Goal: Transaction & Acquisition: Purchase product/service

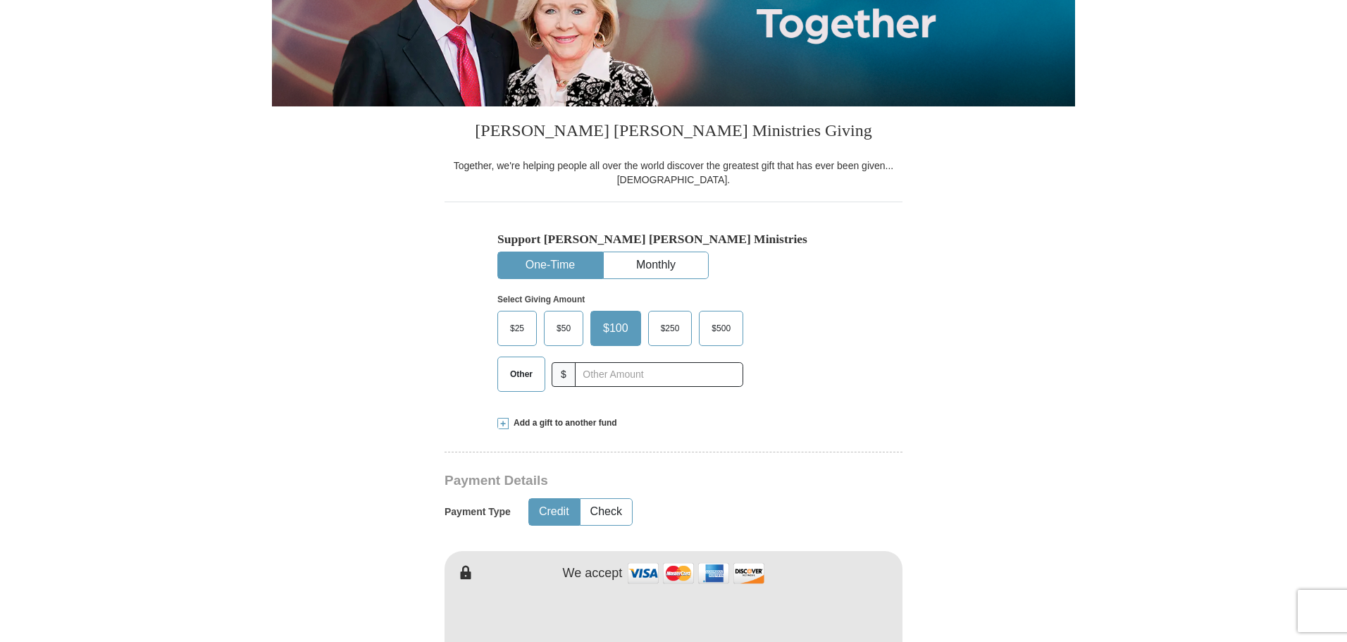
scroll to position [282, 0]
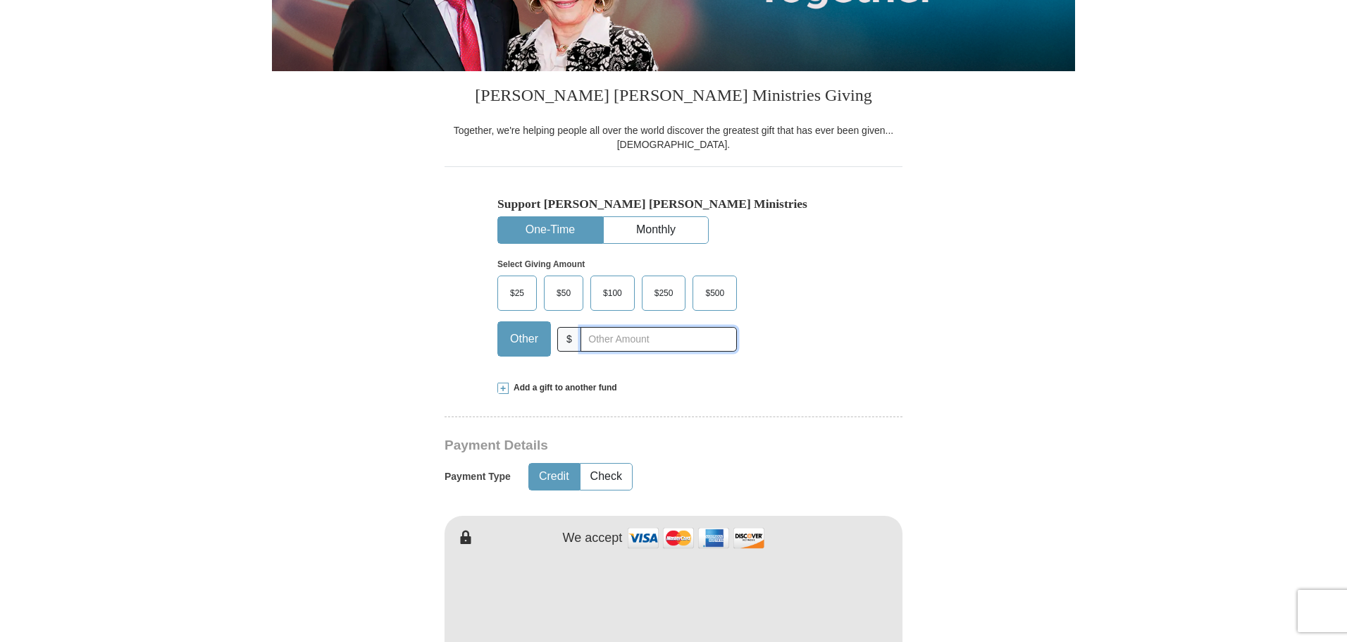
click at [592, 342] on input "text" at bounding box center [659, 339] width 156 height 25
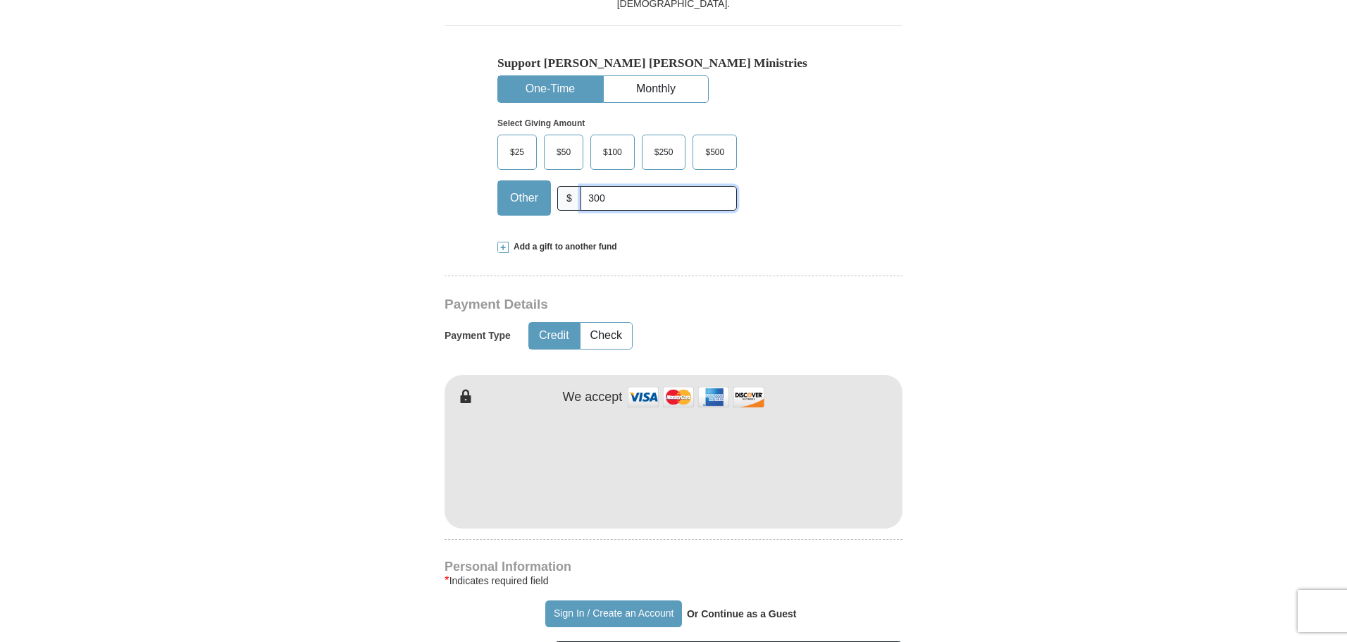
scroll to position [352, 0]
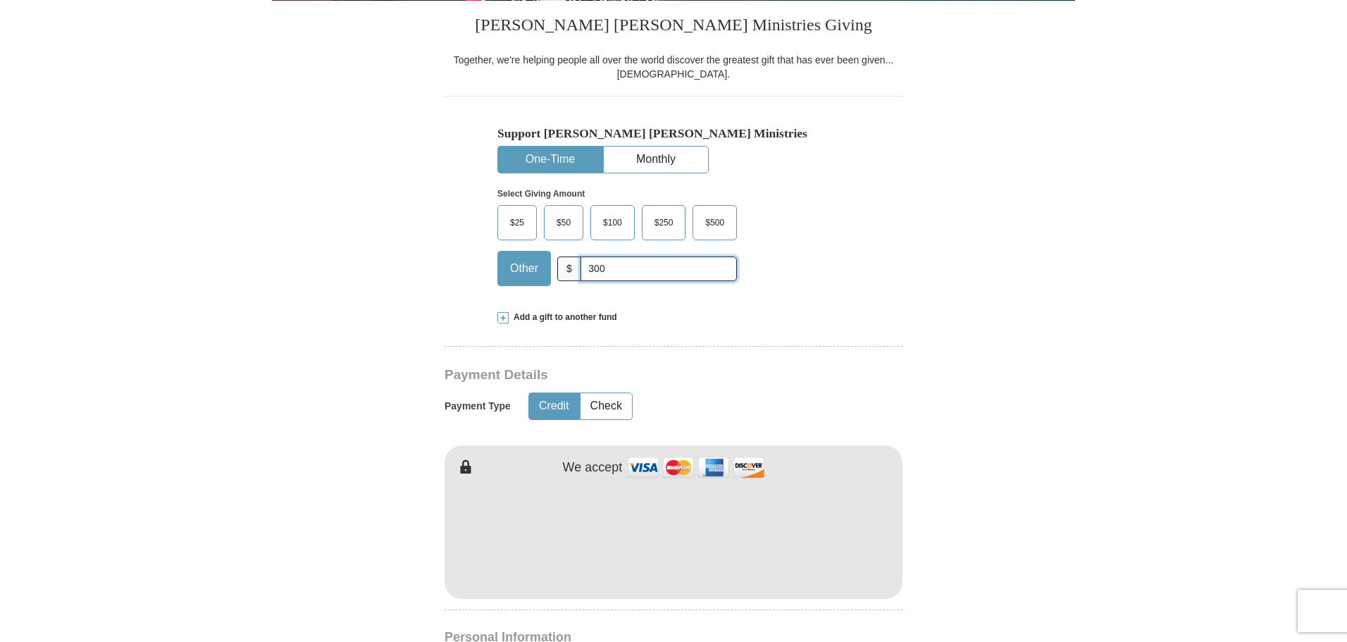
type input "300"
click at [508, 318] on div "Add a gift to another fund" at bounding box center [673, 317] width 352 height 12
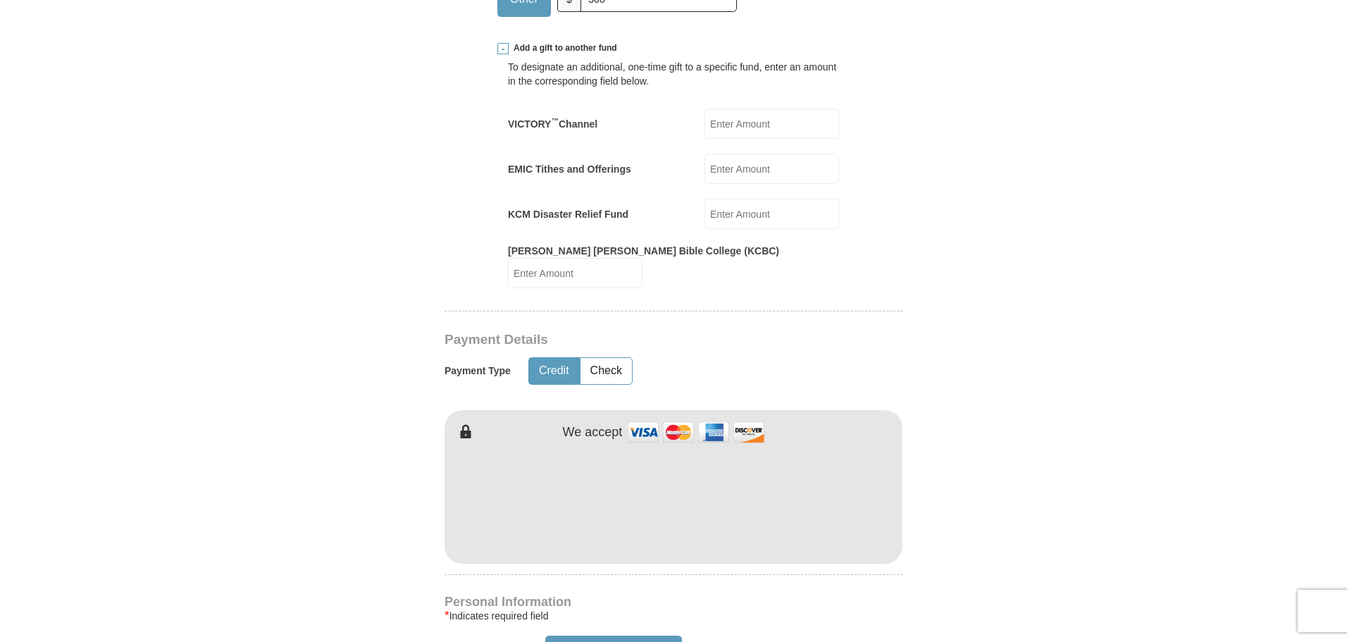
scroll to position [704, 0]
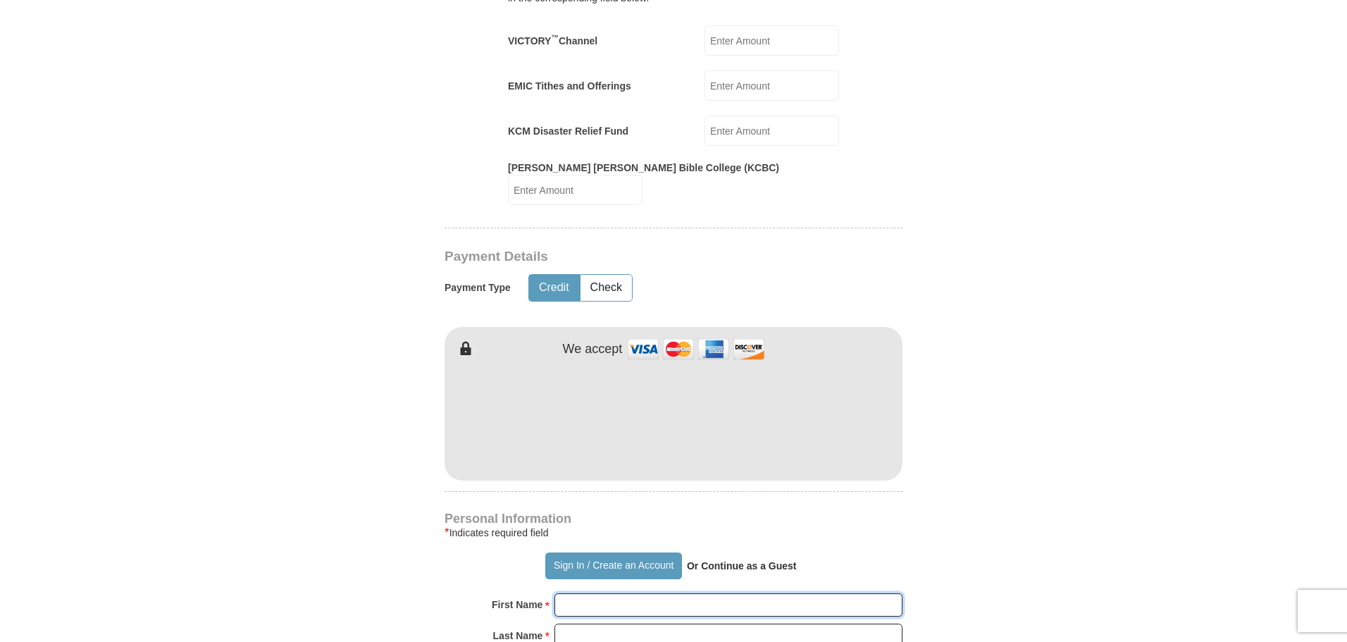
type input "[PERSON_NAME]"
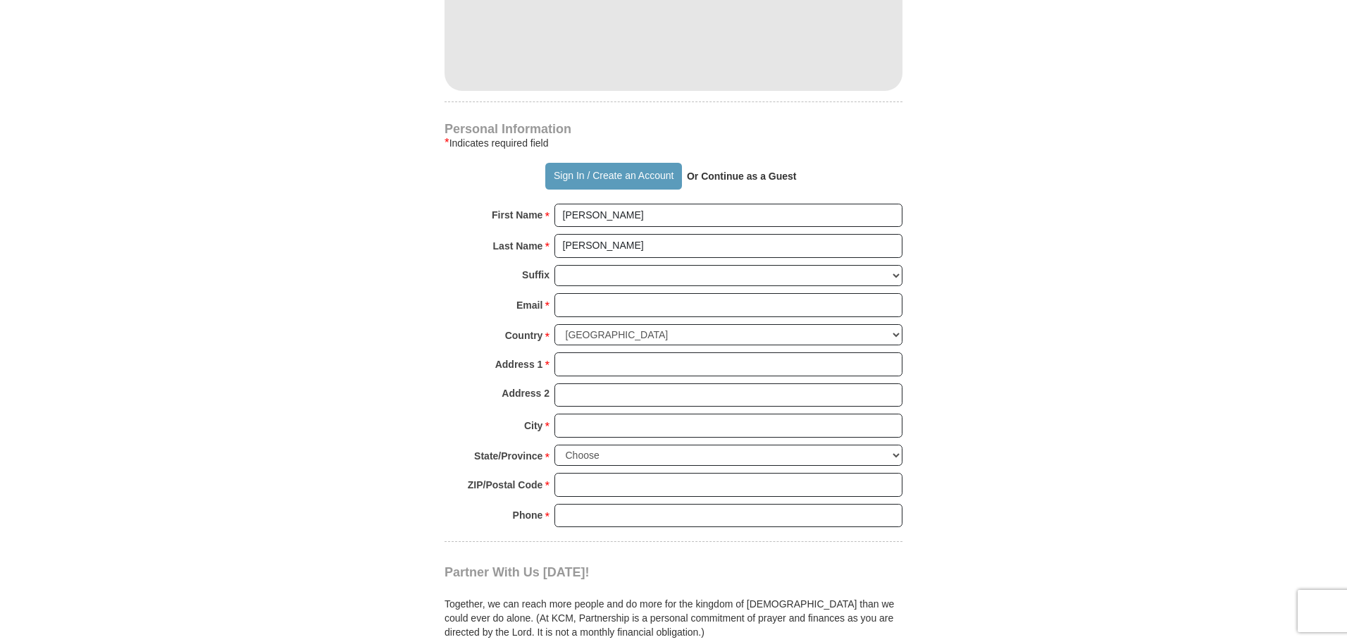
scroll to position [1127, 0]
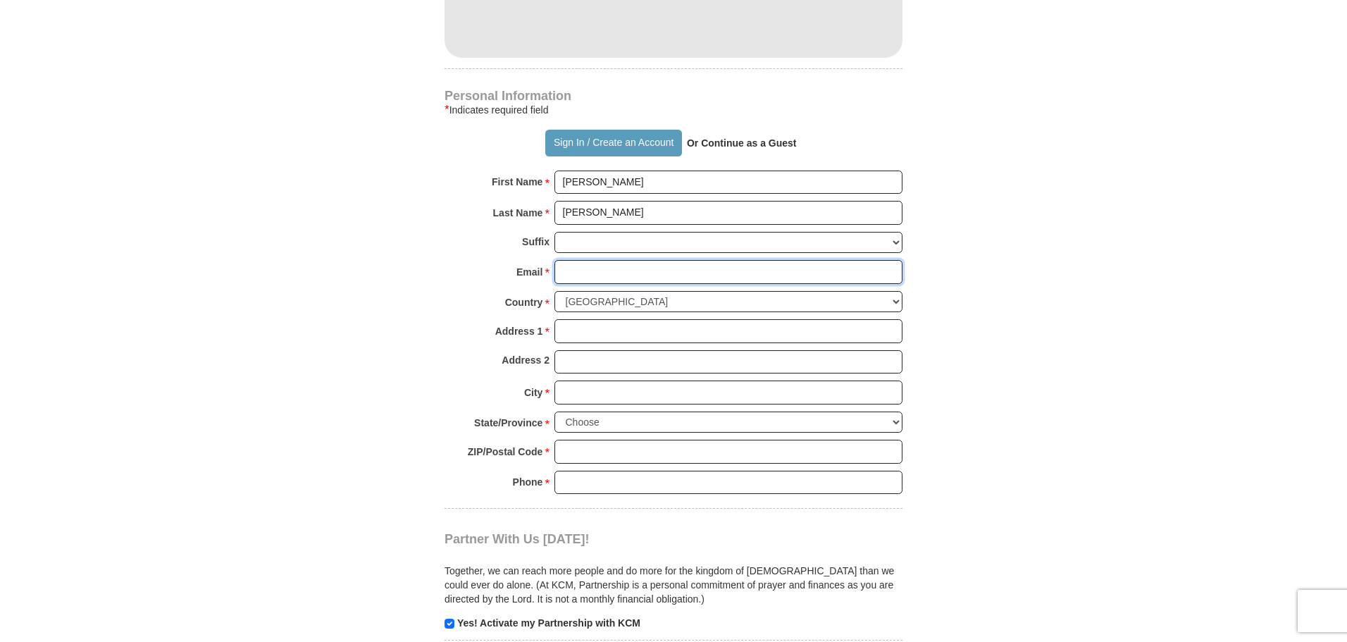
click at [578, 263] on input "Email *" at bounding box center [728, 272] width 348 height 24
type input "[EMAIL_ADDRESS][DOMAIN_NAME]"
type input "[STREET_ADDRESS][PERSON_NAME]"
type input "[GEOGRAPHIC_DATA]"
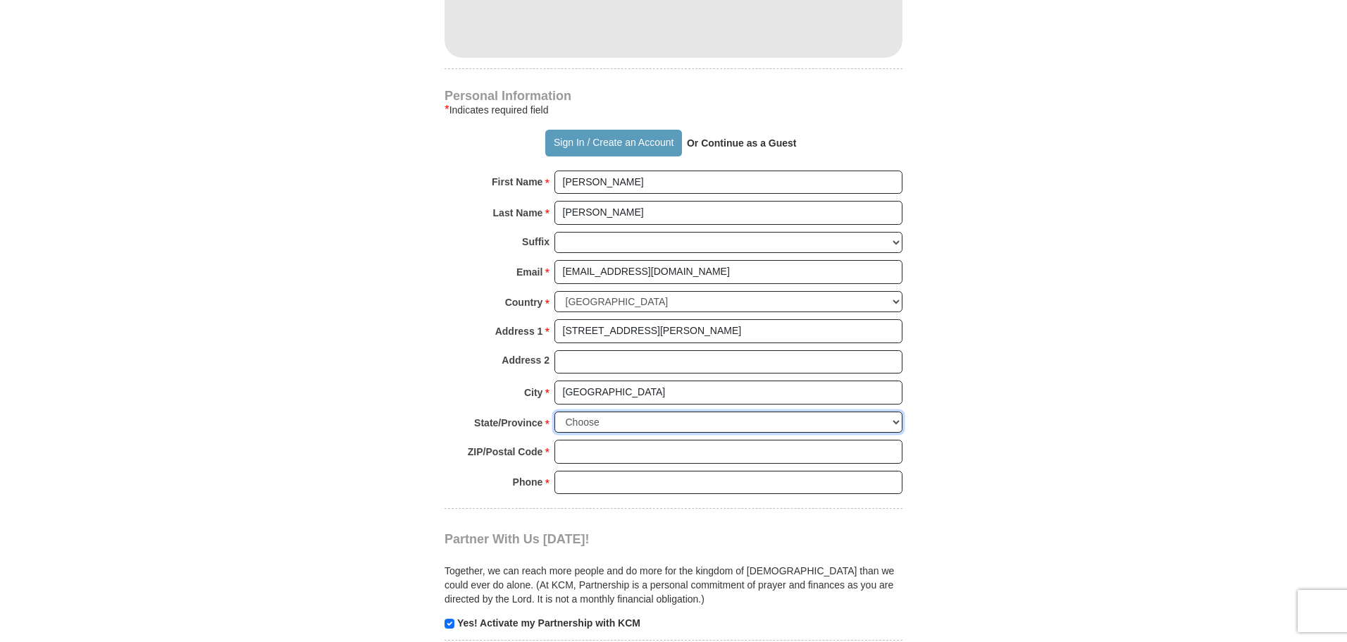
select select "[GEOGRAPHIC_DATA]"
type input "76013"
type input "8179447114"
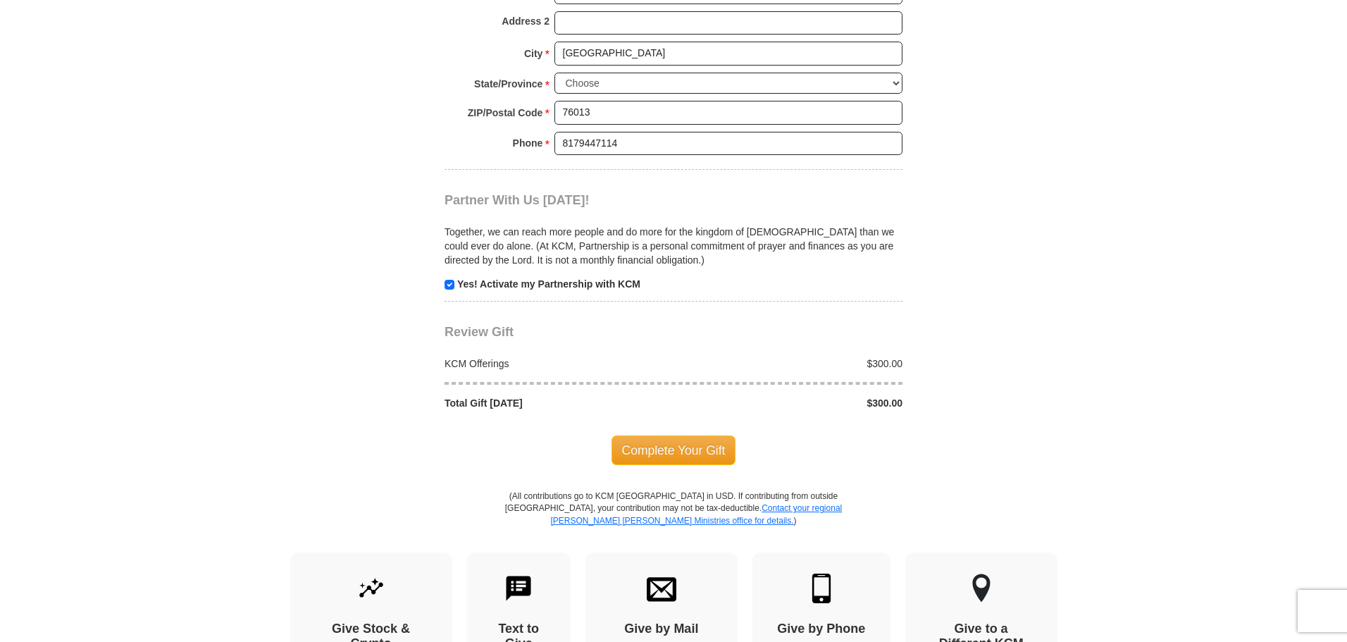
scroll to position [1479, 0]
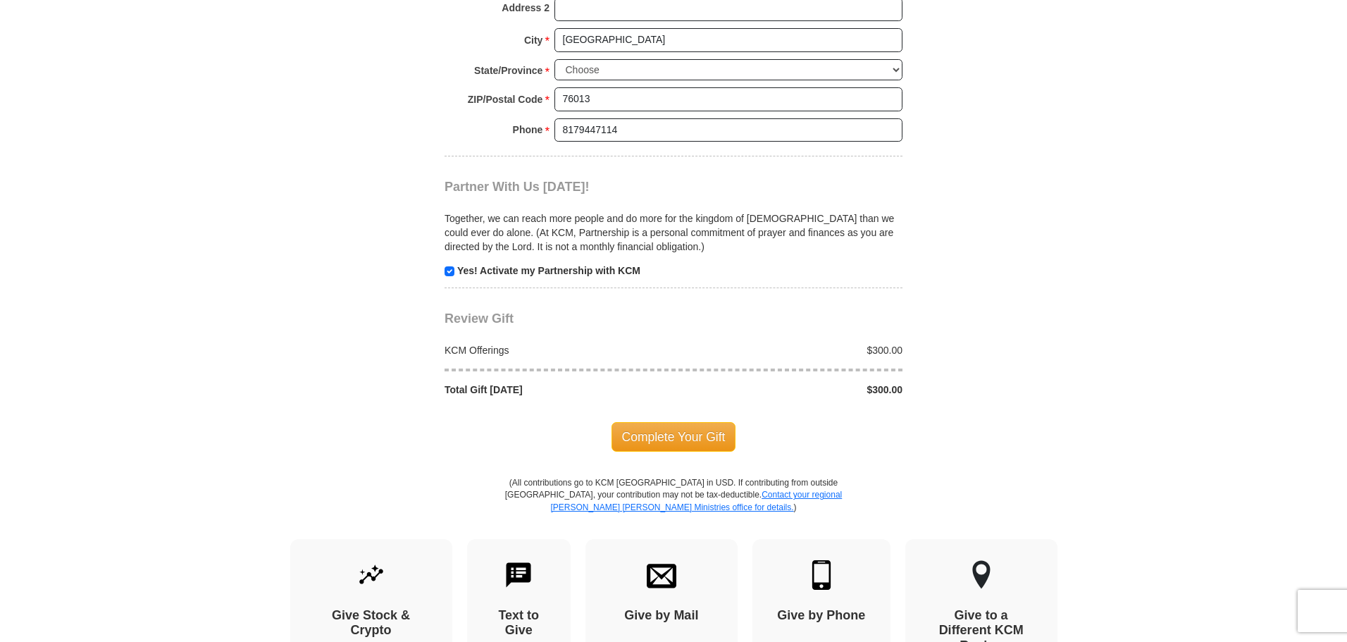
click at [452, 263] on p "Yes! Activate my Partnership with KCM" at bounding box center [674, 270] width 458 height 14
click at [452, 266] on input "checkbox" at bounding box center [450, 271] width 10 height 10
checkbox input "false"
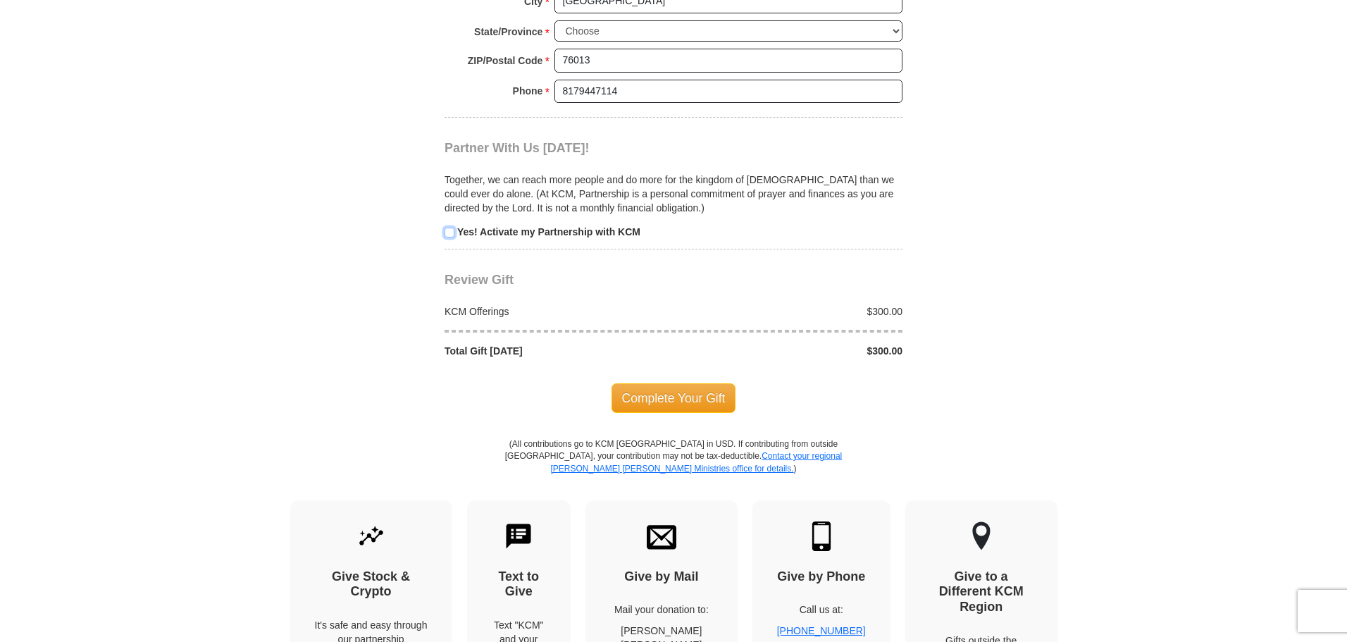
scroll to position [1620, 0]
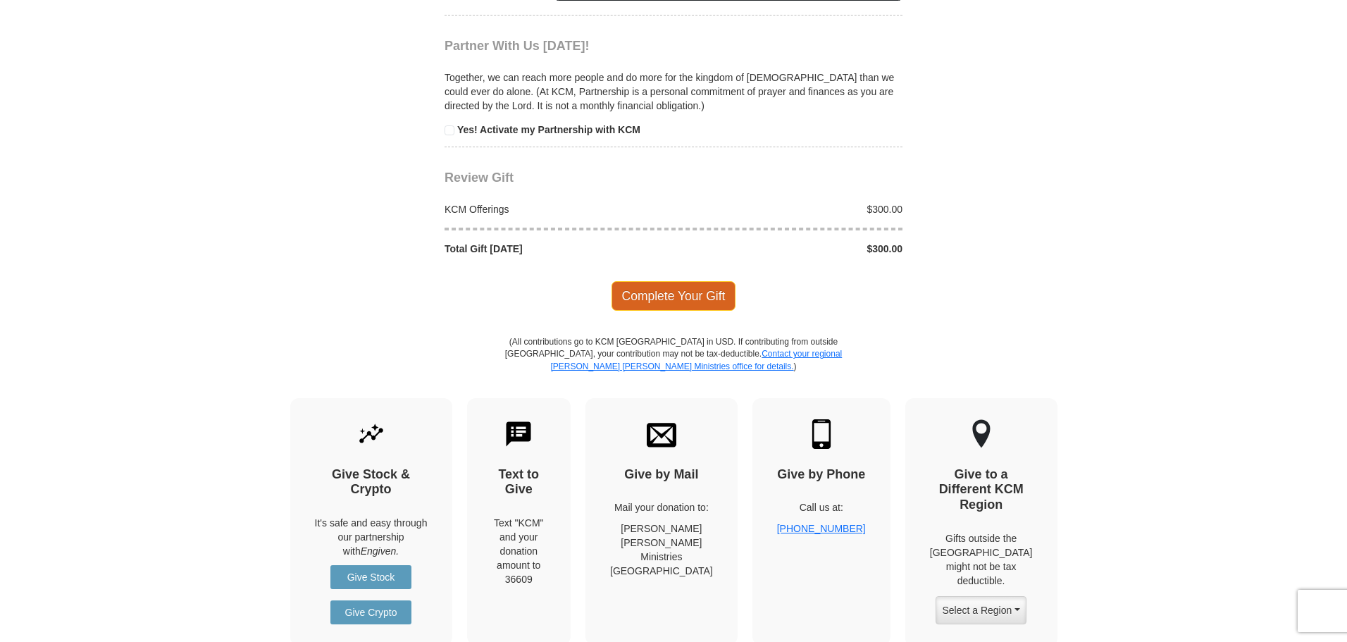
click at [677, 284] on span "Complete Your Gift" at bounding box center [674, 296] width 125 height 30
